Goal: Task Accomplishment & Management: Manage account settings

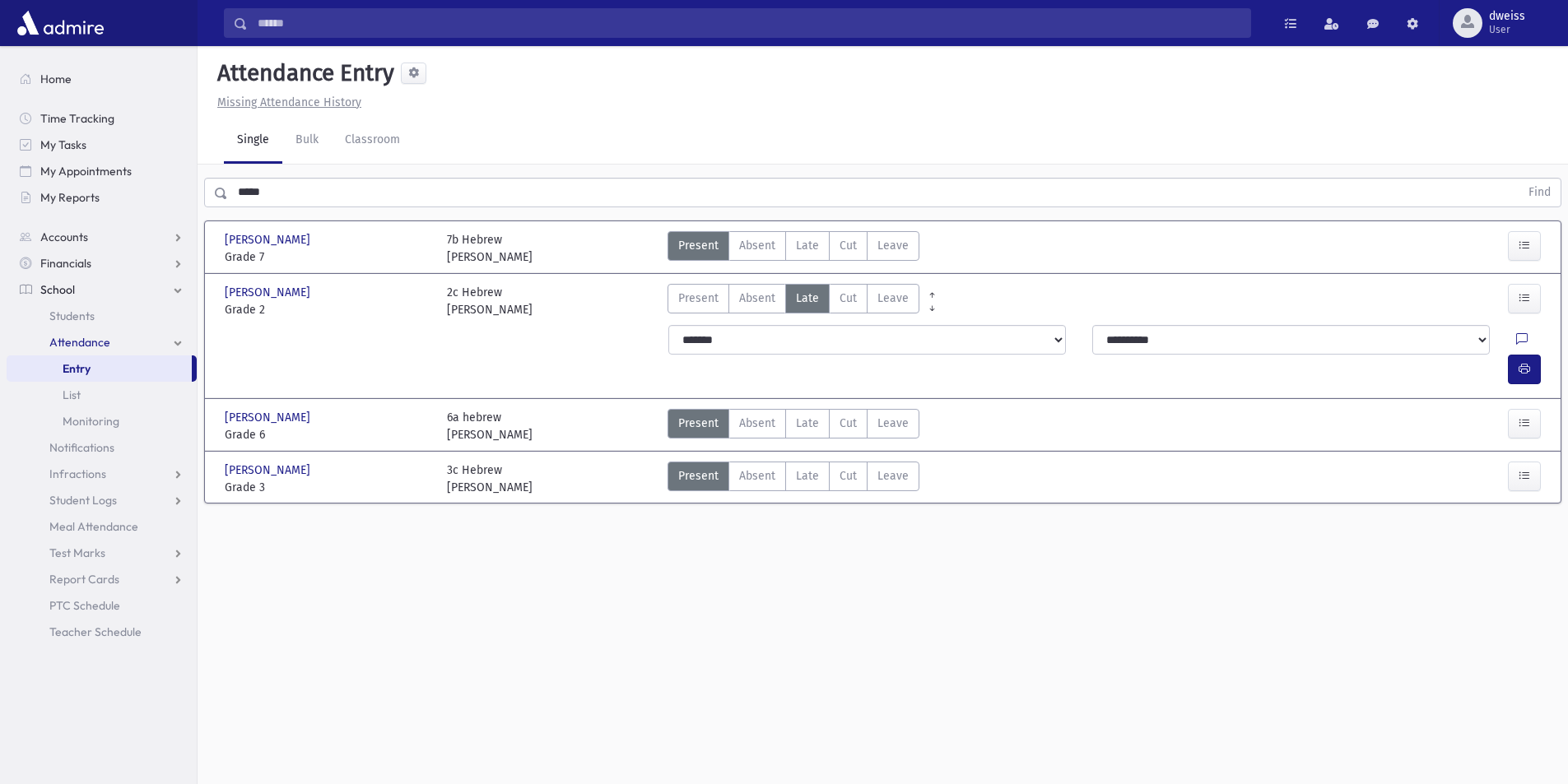
scroll to position [37, 0]
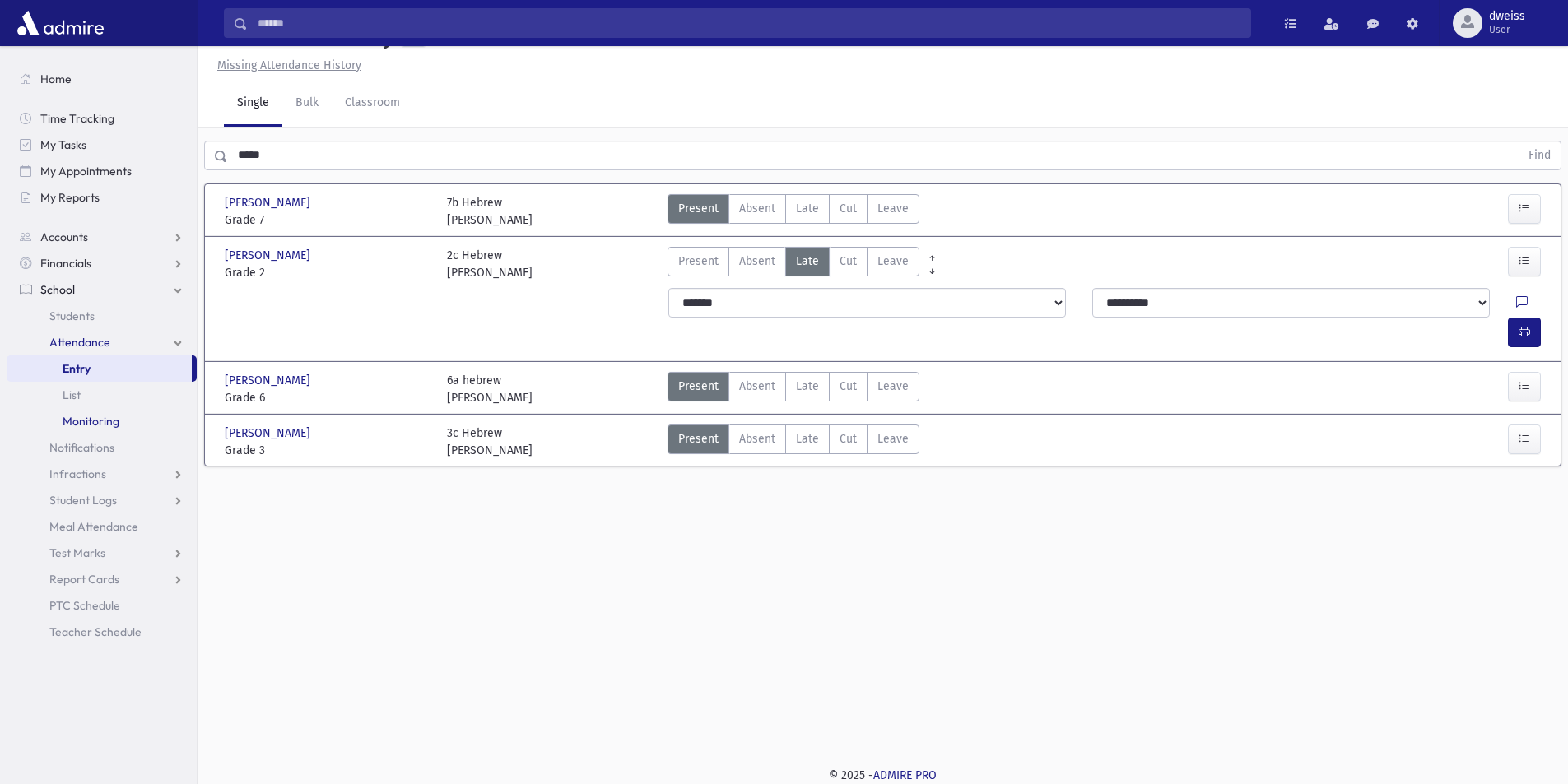
click at [105, 419] on span "Monitoring" at bounding box center [91, 420] width 57 height 14
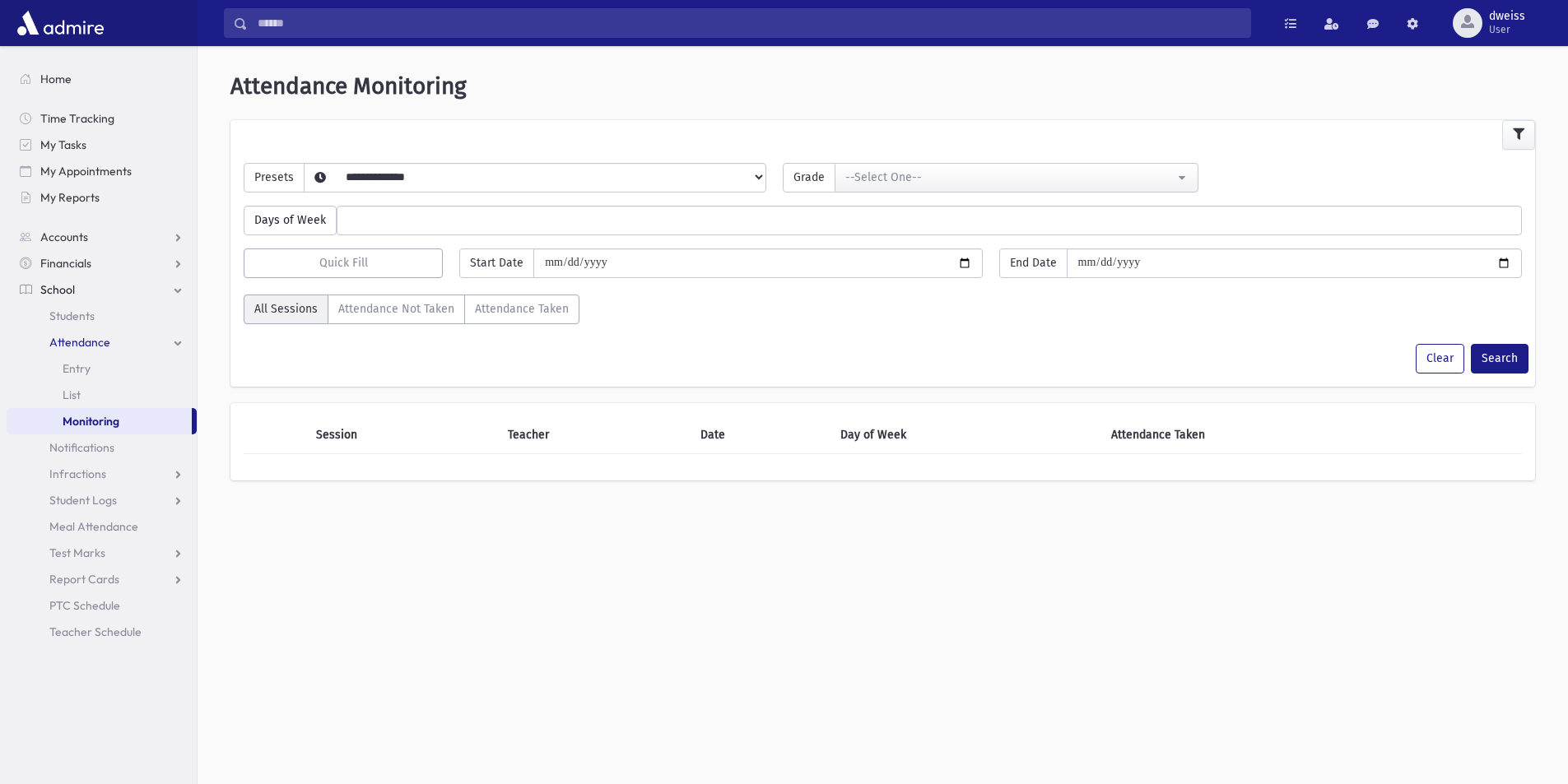
select select
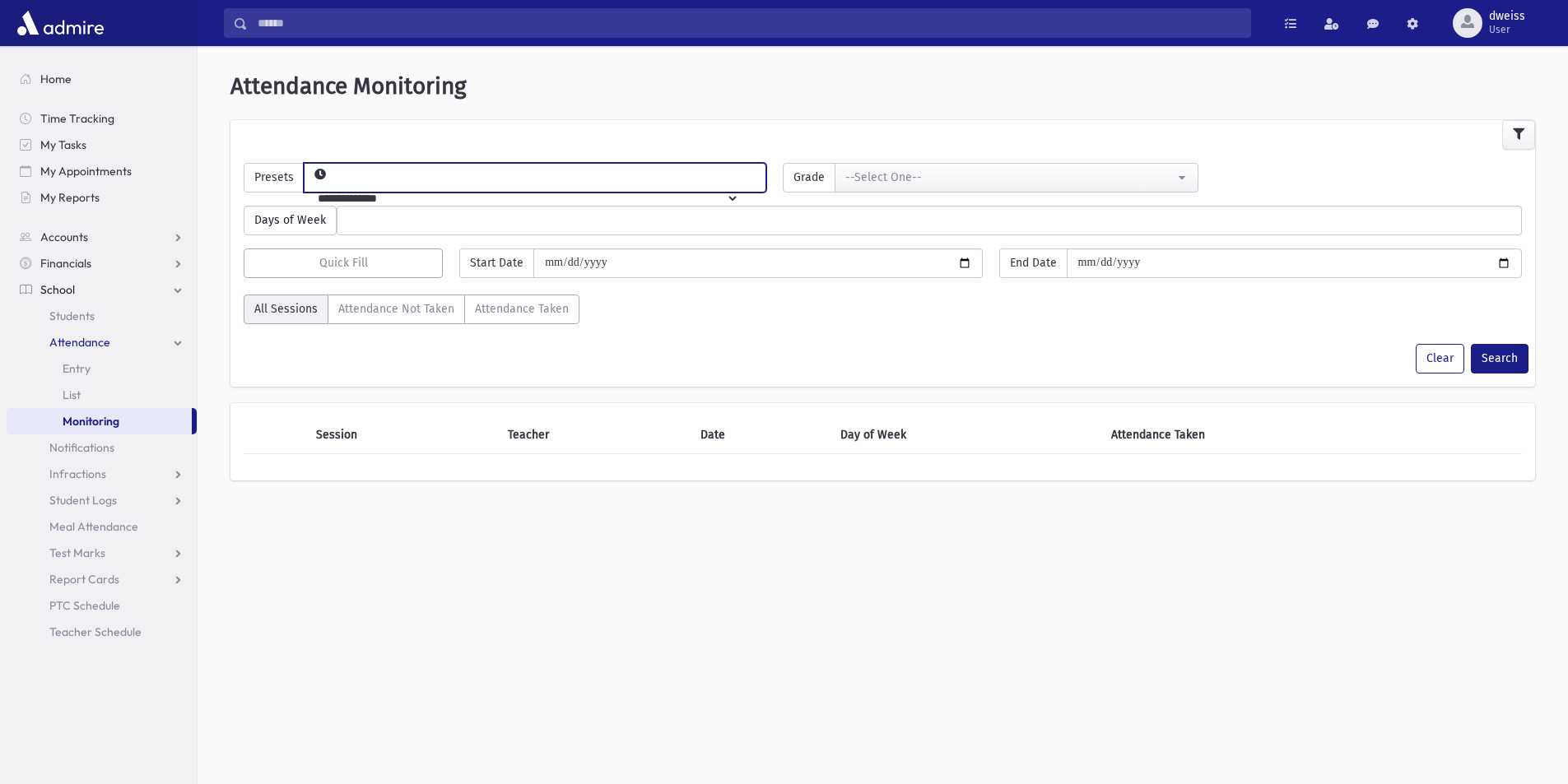
click at [643, 189] on select "**********" at bounding box center [522, 198] width 435 height 28
select select "*****"
click at [331, 184] on select "**********" at bounding box center [522, 198] width 435 height 28
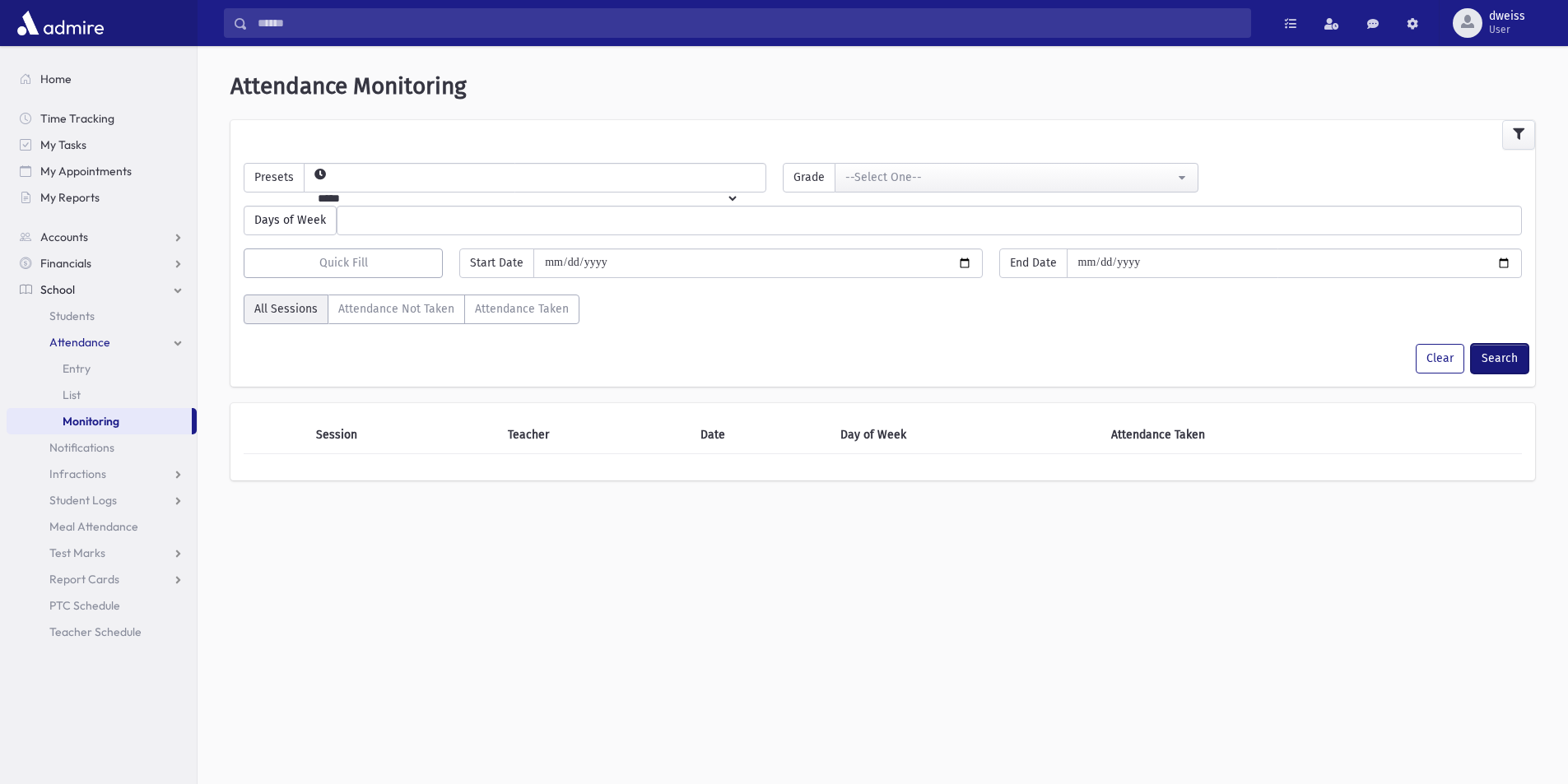
click at [1508, 351] on button "Search" at bounding box center [1500, 359] width 58 height 30
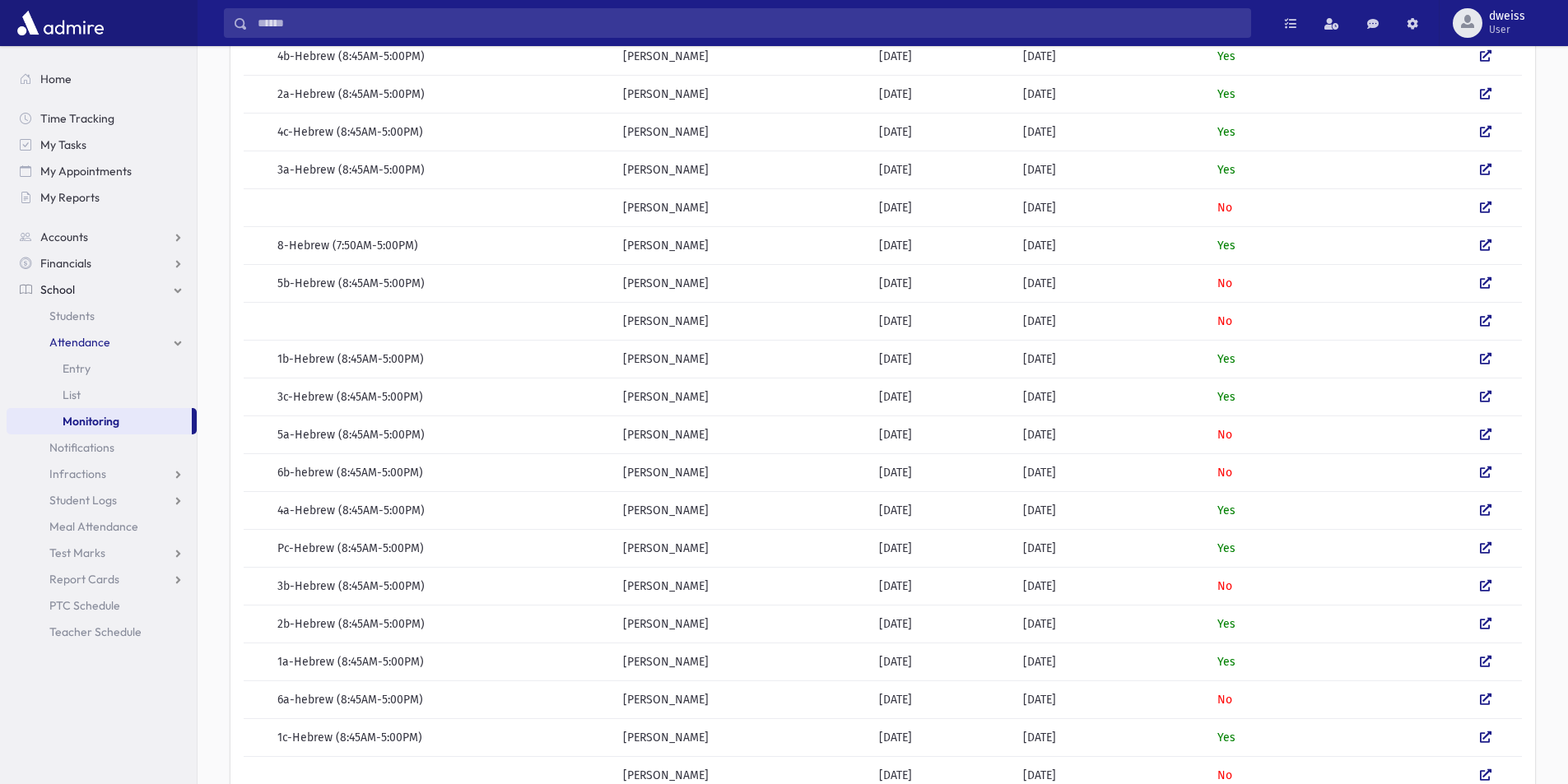
scroll to position [329, 0]
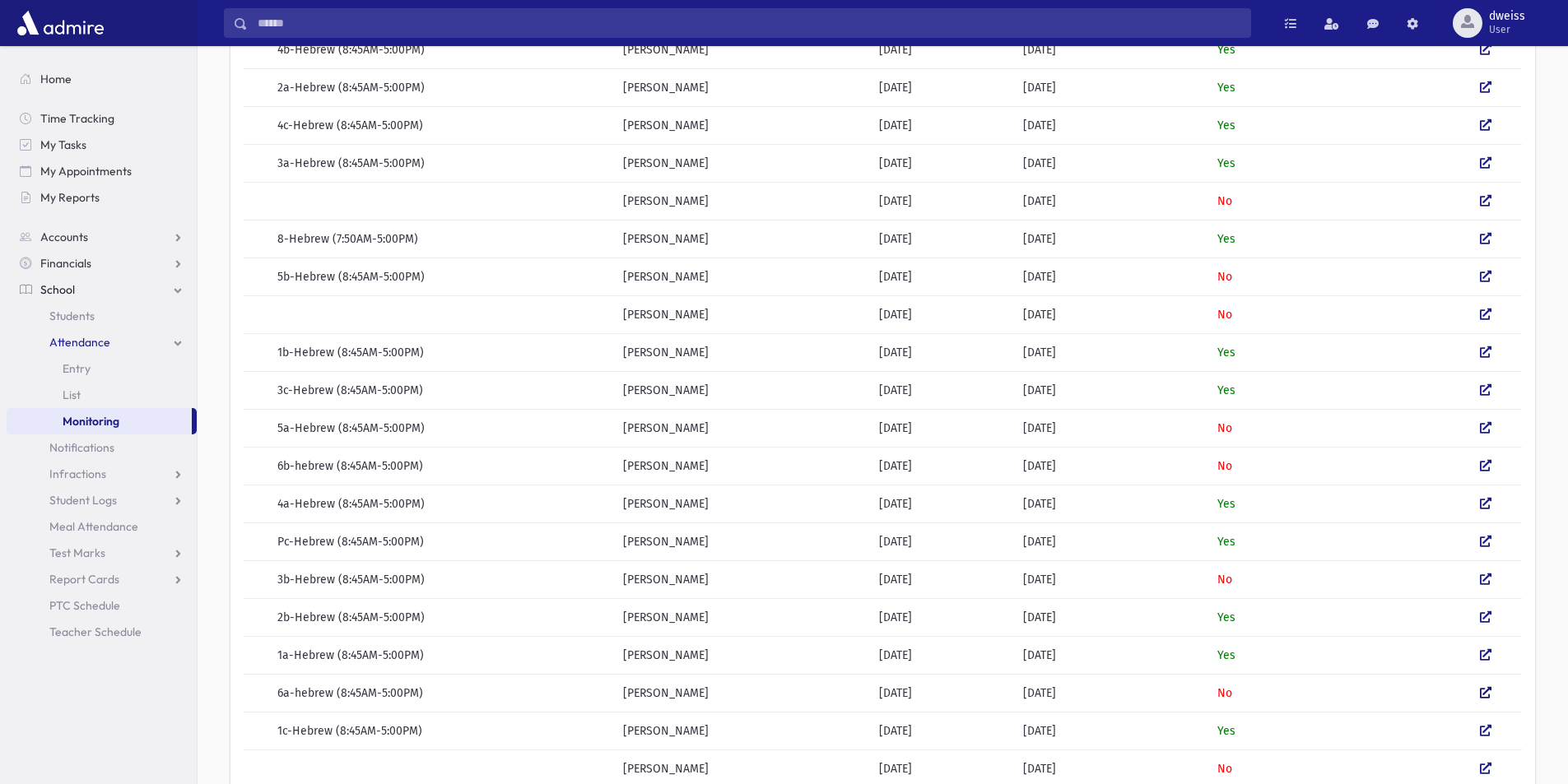
click at [1487, 694] on icon at bounding box center [1486, 693] width 12 height 12
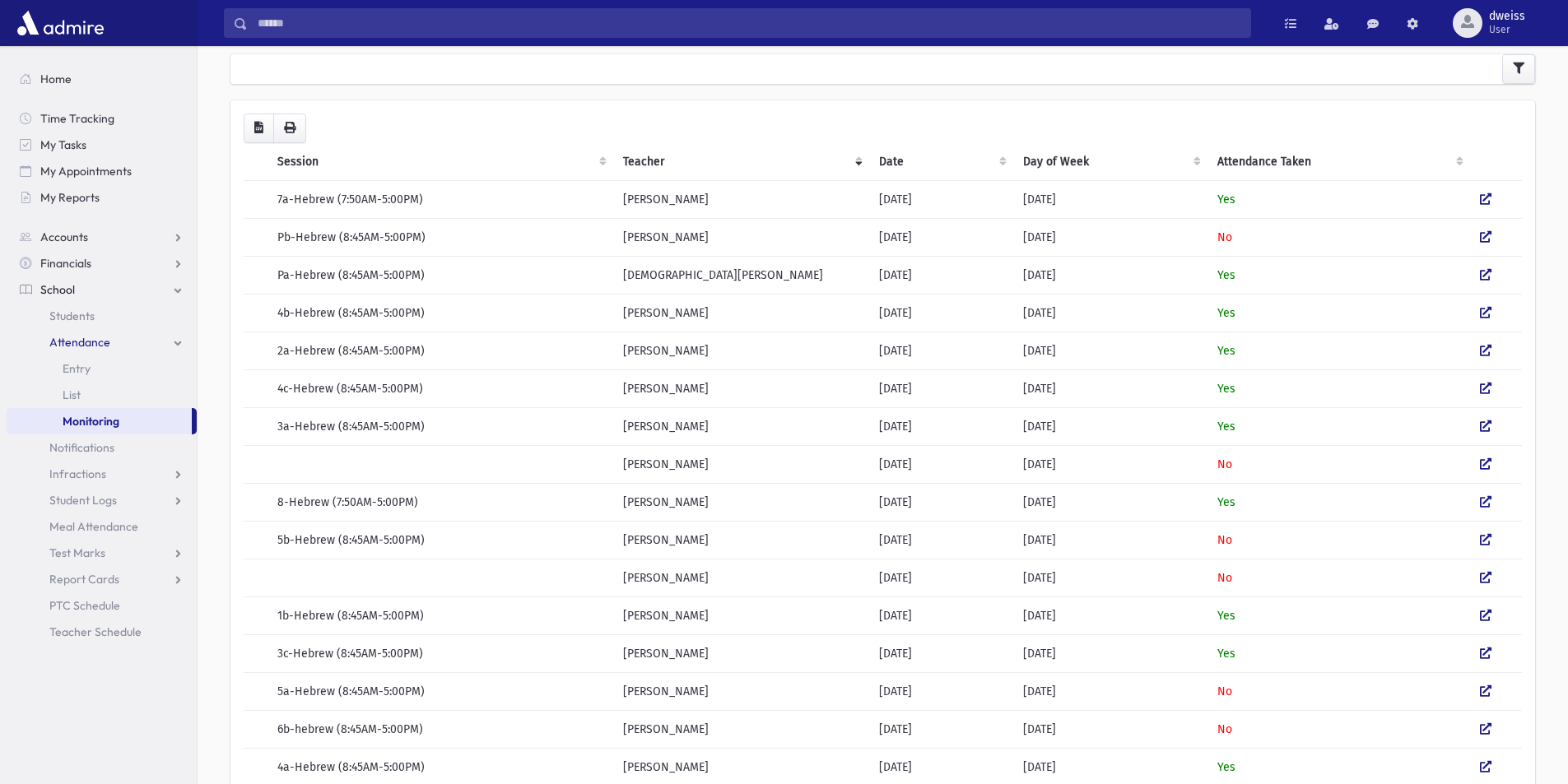
scroll to position [0, 0]
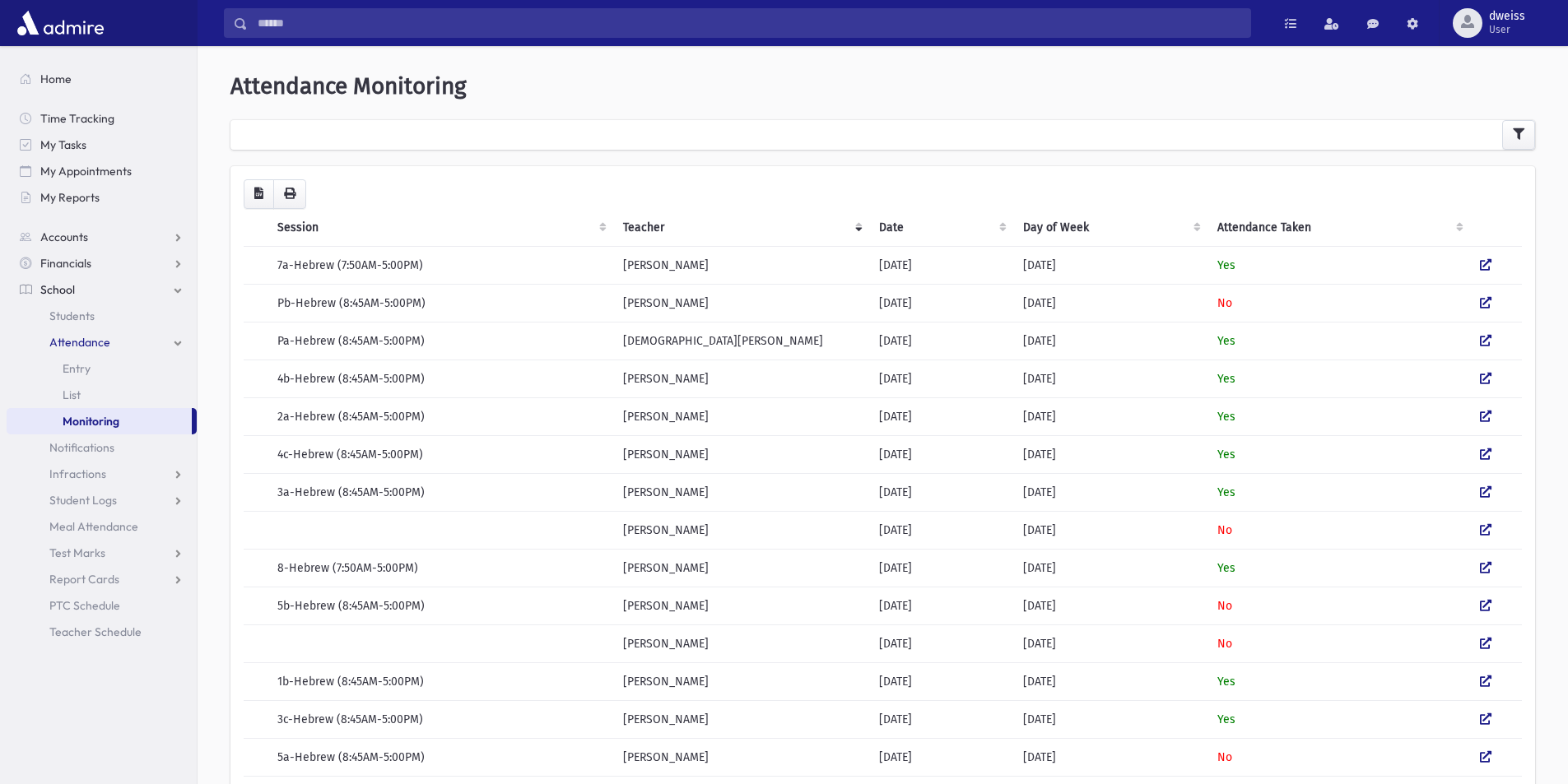
click at [1299, 223] on th "Attendance Taken" at bounding box center [1338, 228] width 262 height 38
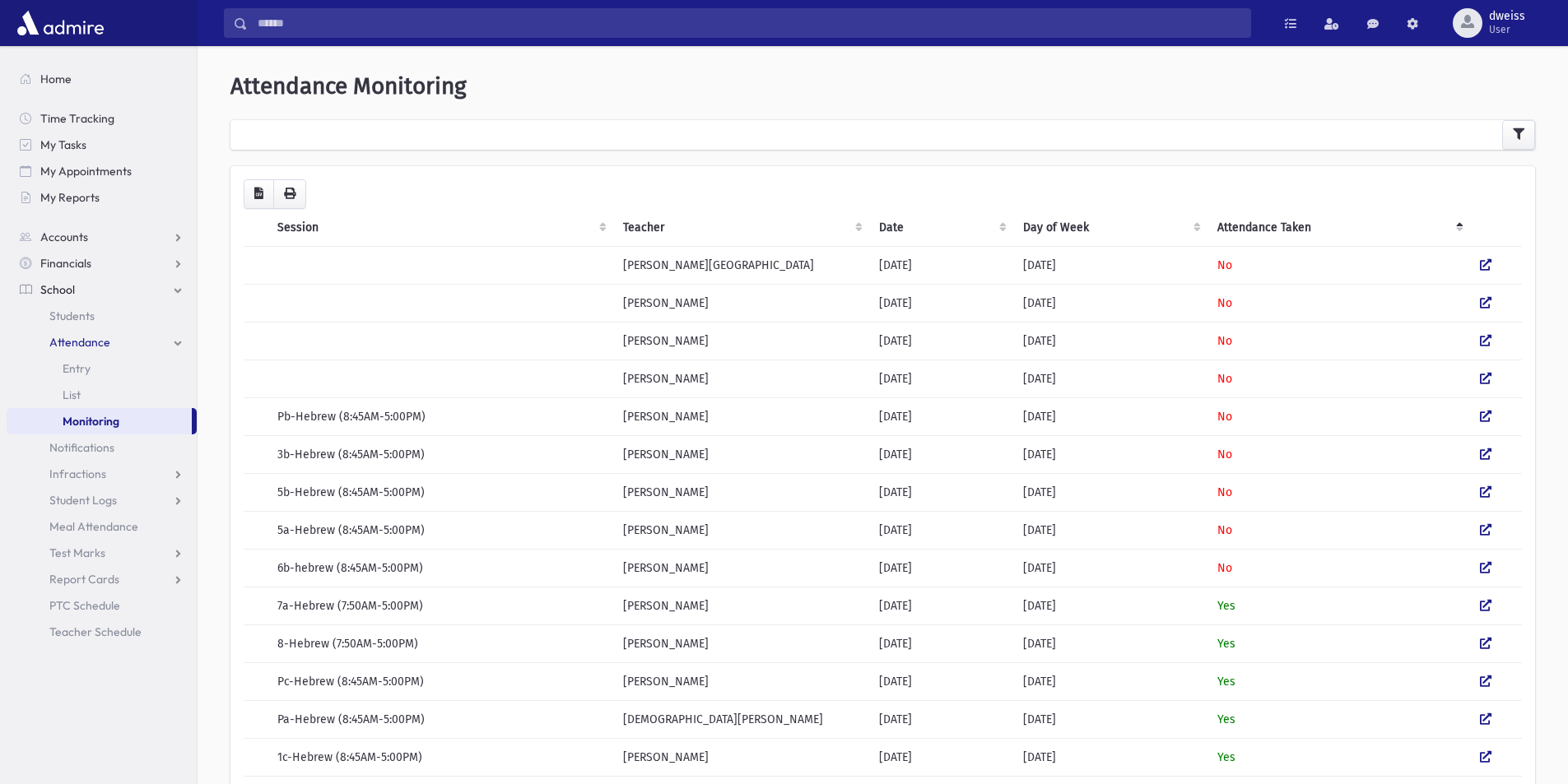
click at [1299, 223] on th "Attendance Taken" at bounding box center [1338, 228] width 262 height 38
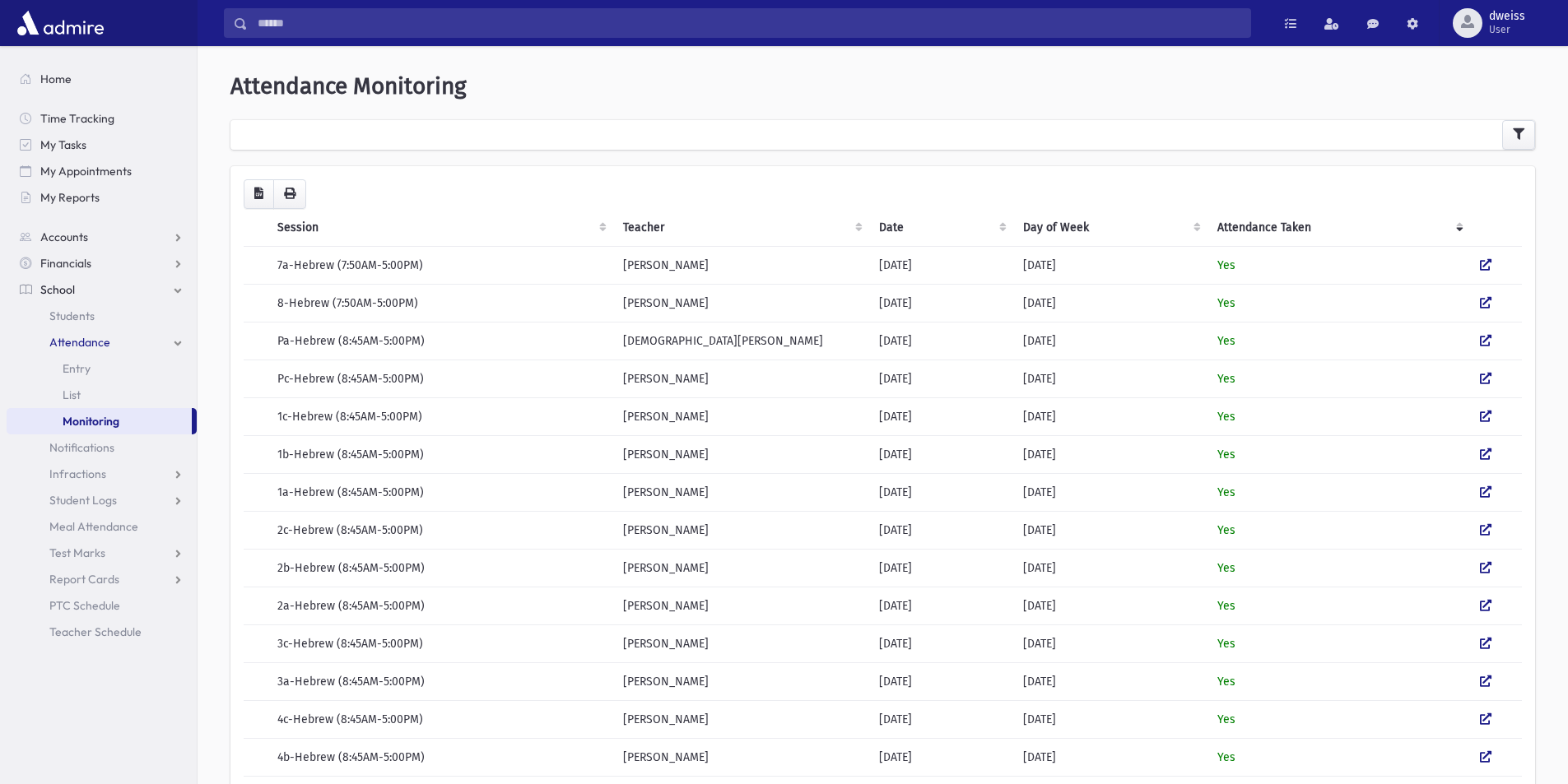
click at [1299, 223] on th "Attendance Taken" at bounding box center [1338, 228] width 262 height 38
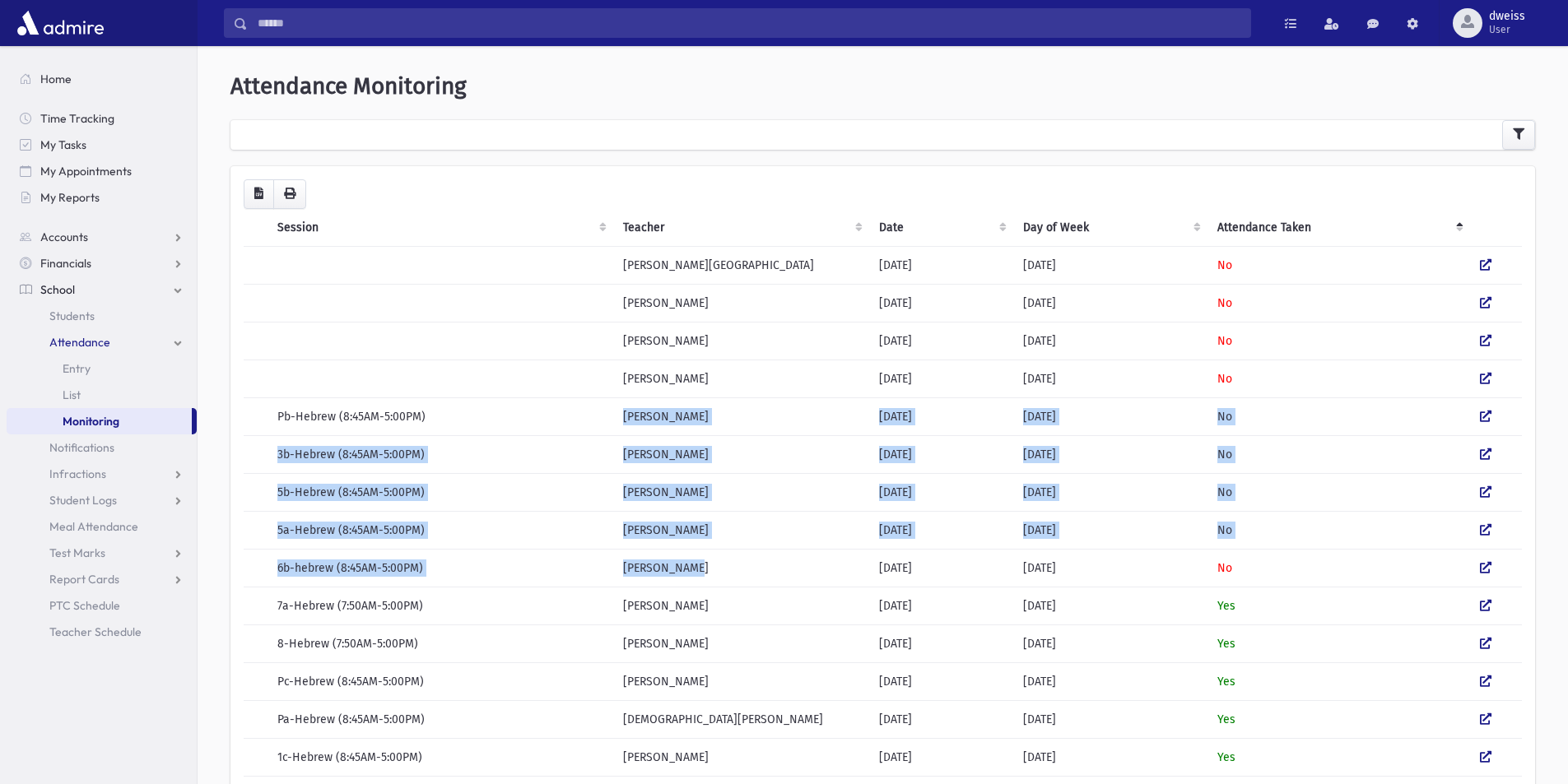
drag, startPoint x: 617, startPoint y: 413, endPoint x: 728, endPoint y: 560, distance: 184.2
click at [728, 560] on tbody "Miss. Gutfreund 09/29/2025 Monday No Rabbi Nahem 09/29/2025 Monday No Rabbi Ohn…" at bounding box center [883, 719] width 1279 height 947
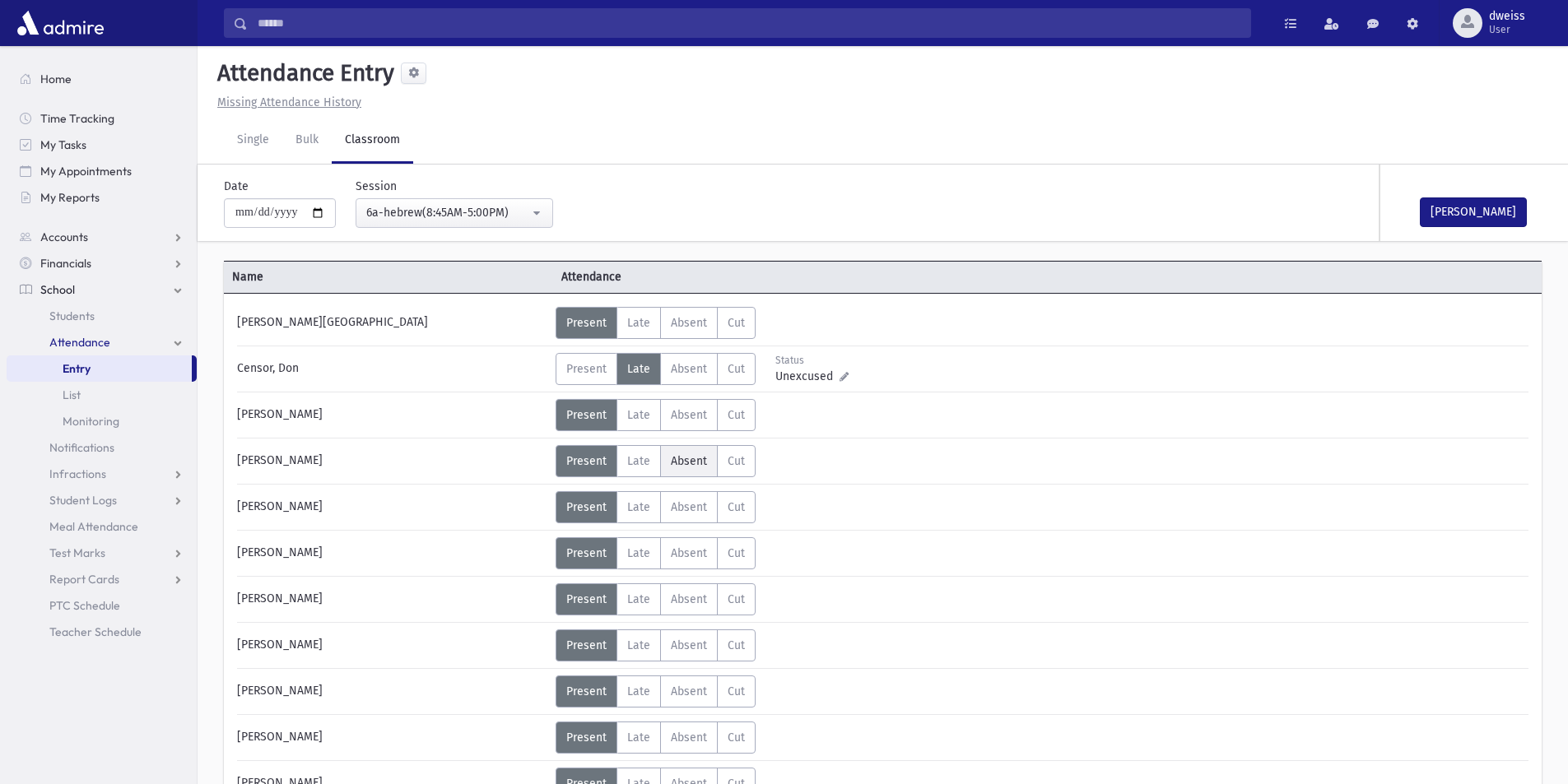
click at [687, 469] on label "Absent A" at bounding box center [689, 461] width 58 height 32
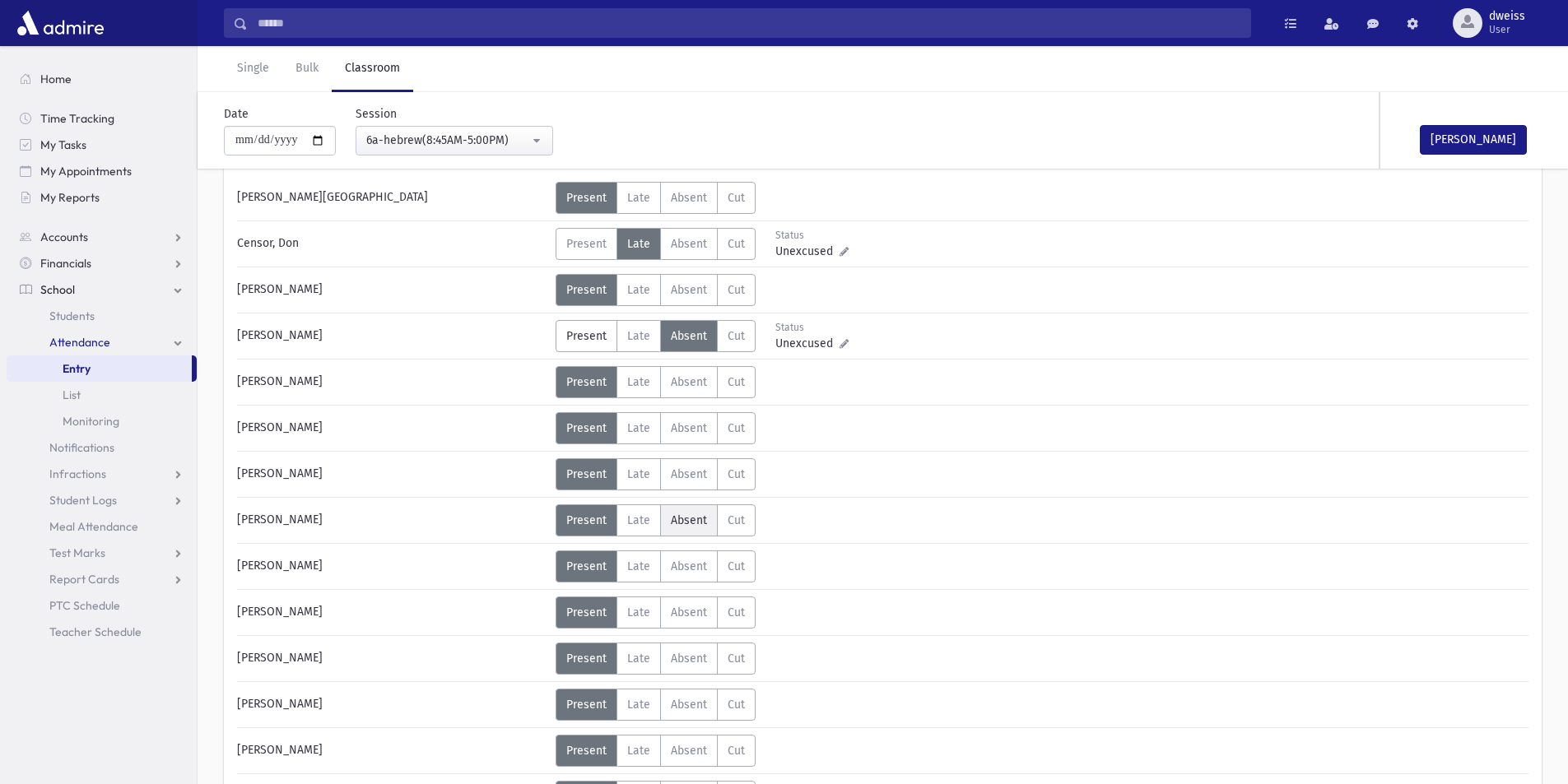
scroll to position [165, 0]
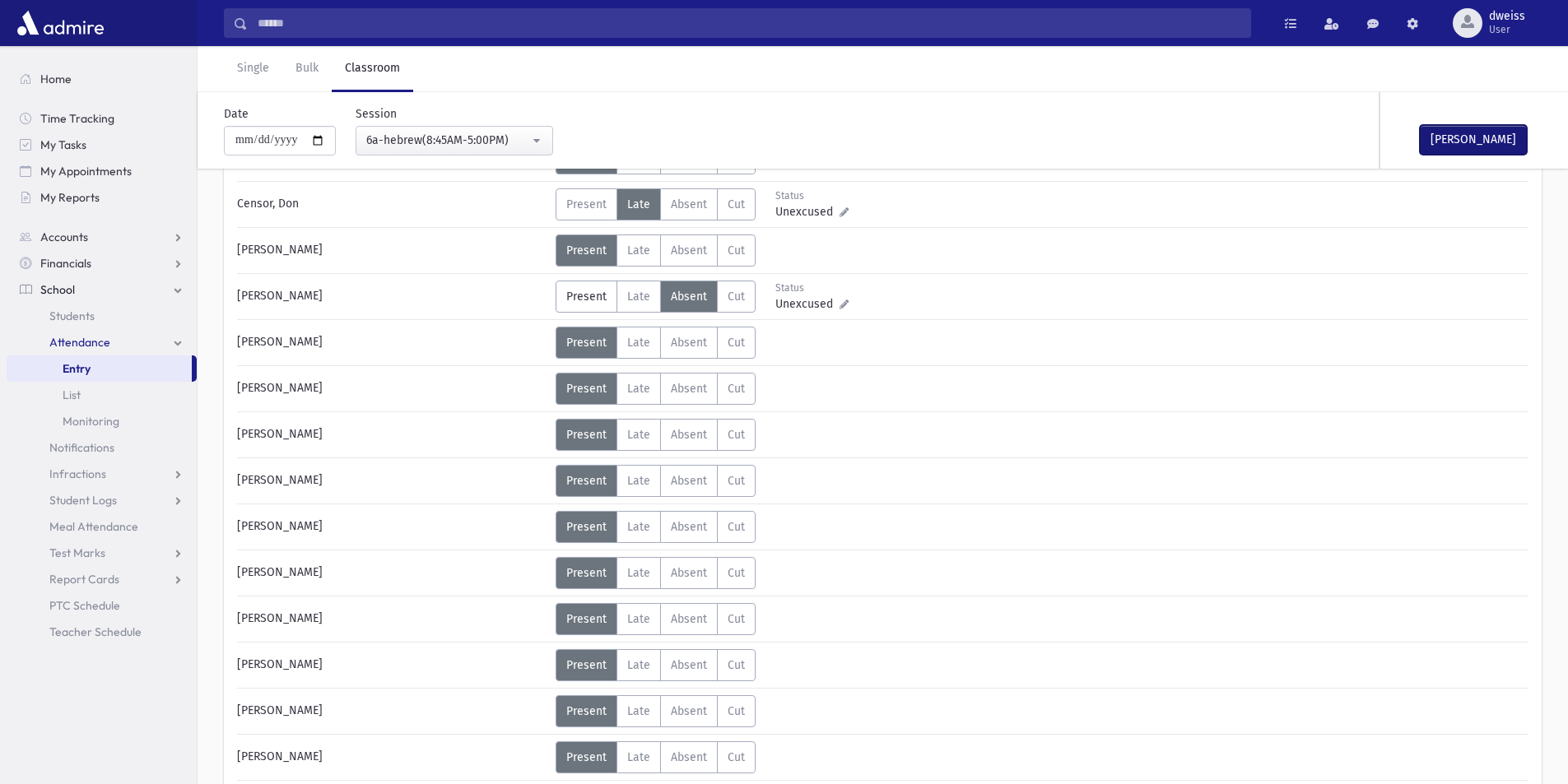
click at [1490, 133] on button "Mark Done" at bounding box center [1473, 140] width 107 height 30
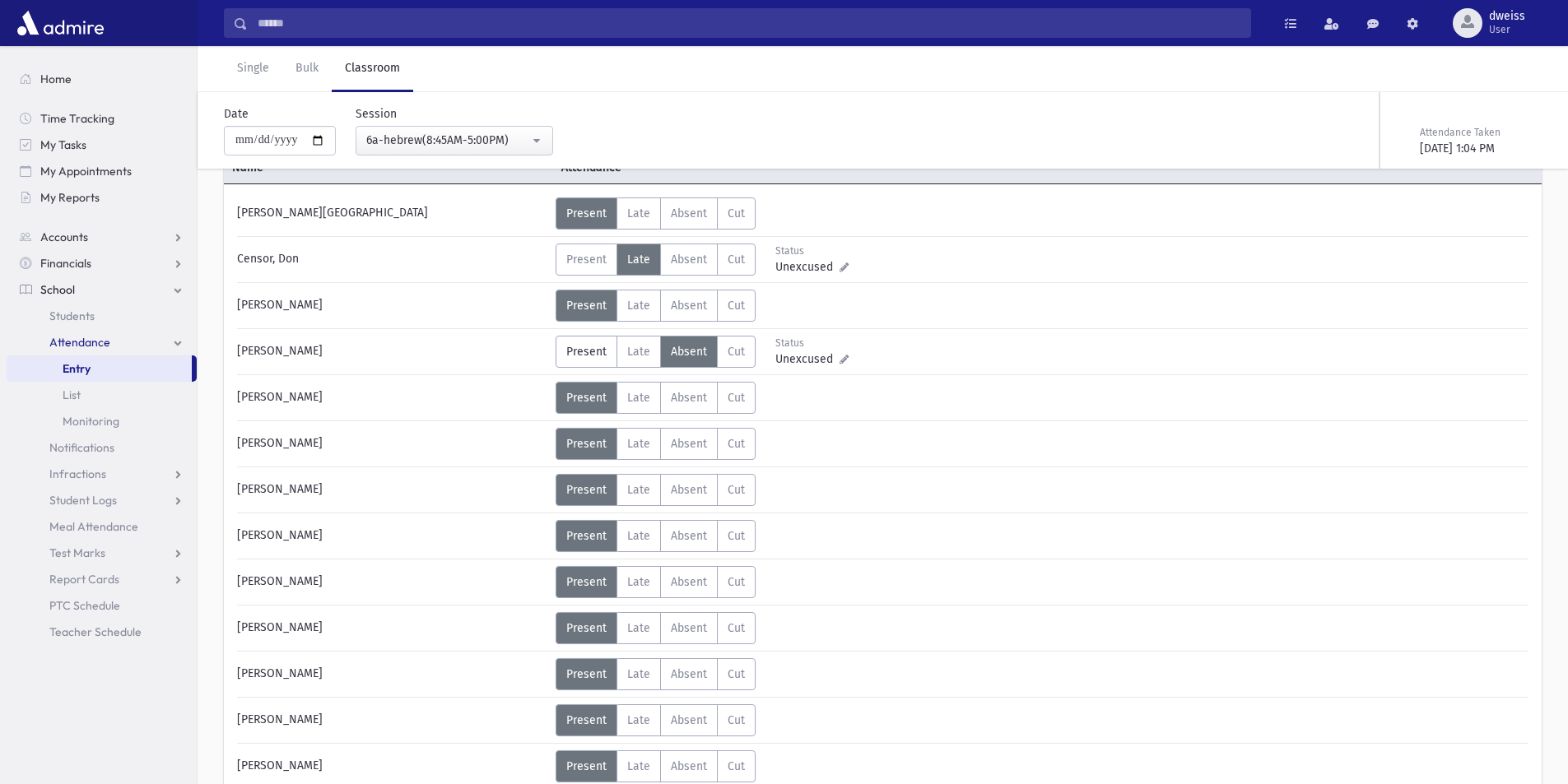
scroll to position [0, 0]
